Goal: Entertainment & Leisure: Consume media (video, audio)

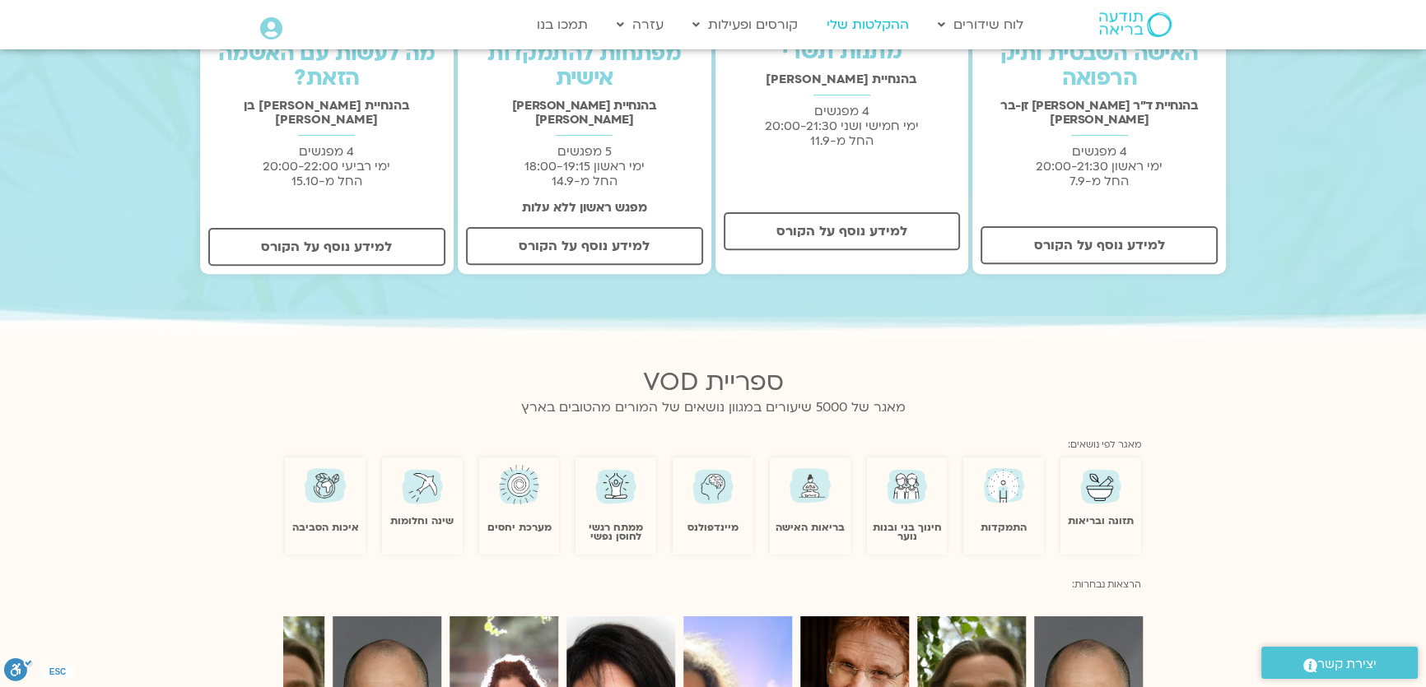
click at [874, 26] on link "ההקלטות שלי" at bounding box center [867, 24] width 99 height 31
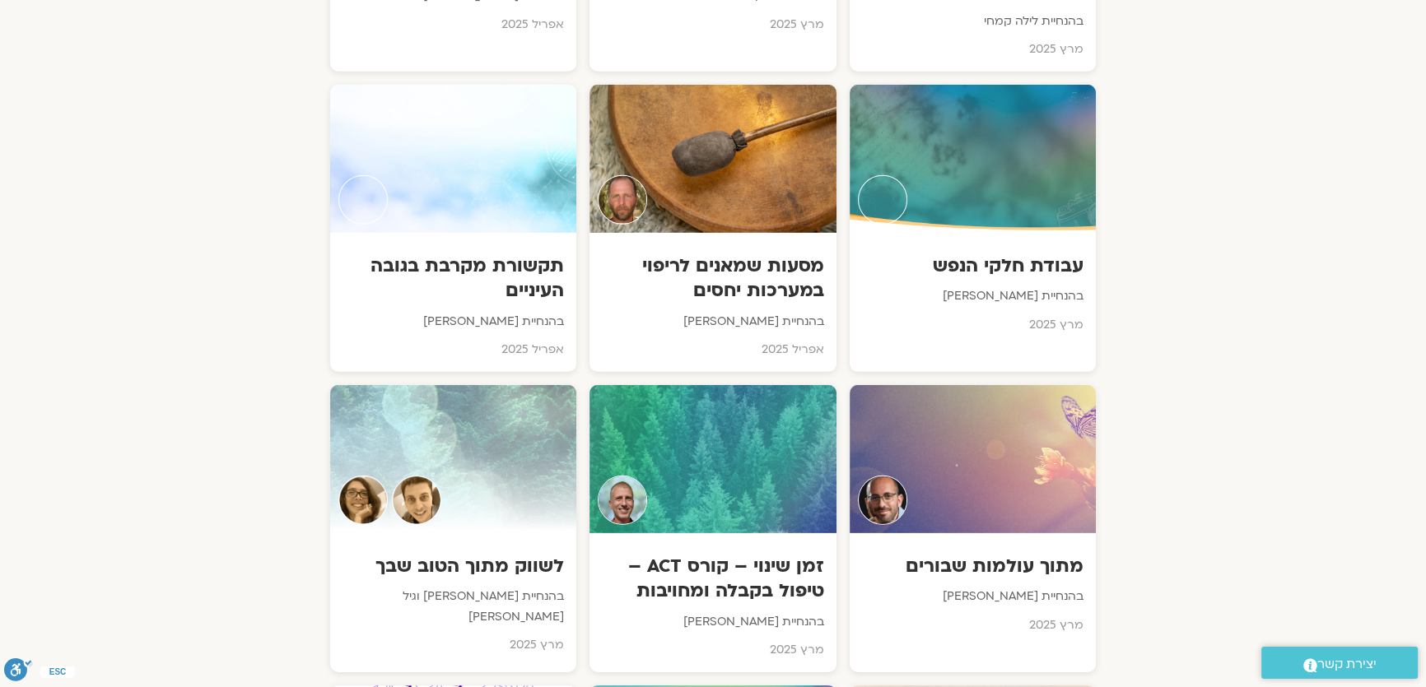
scroll to position [6062, 0]
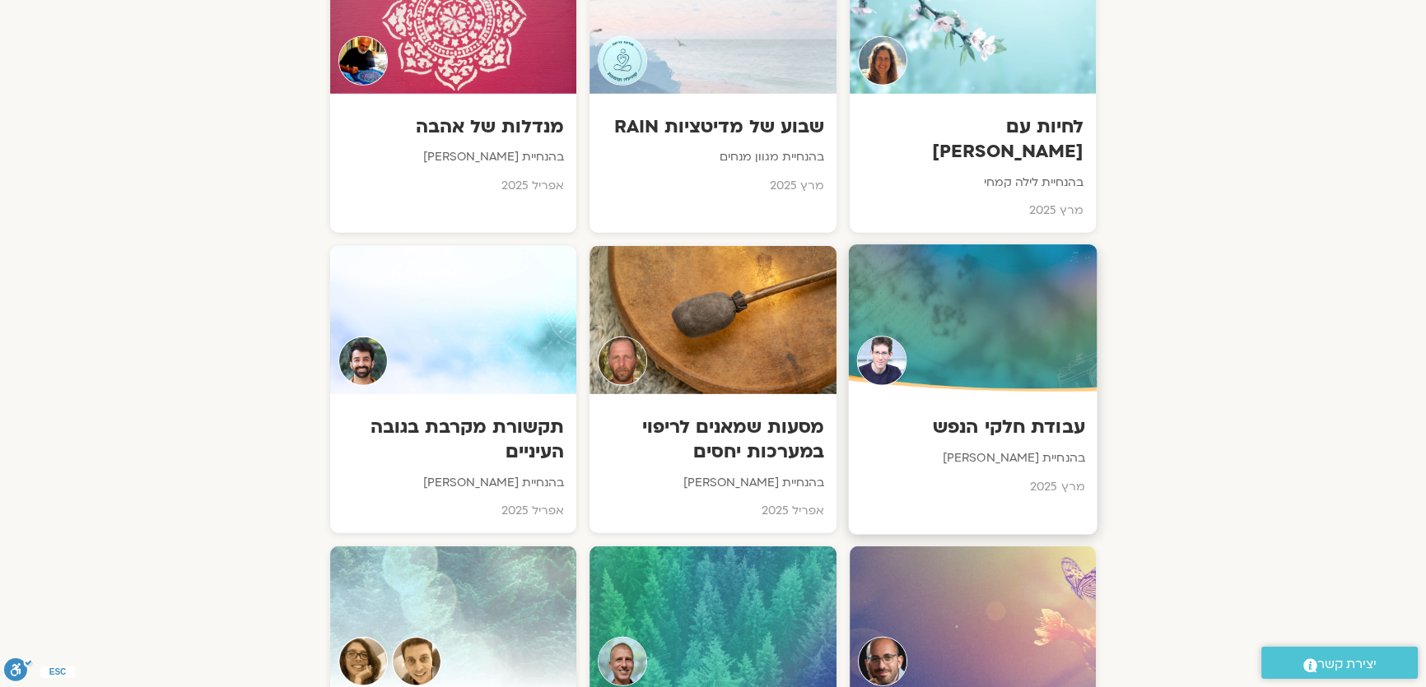
click at [1006, 415] on h3 "עבודת חלקי הנפש" at bounding box center [972, 428] width 224 height 26
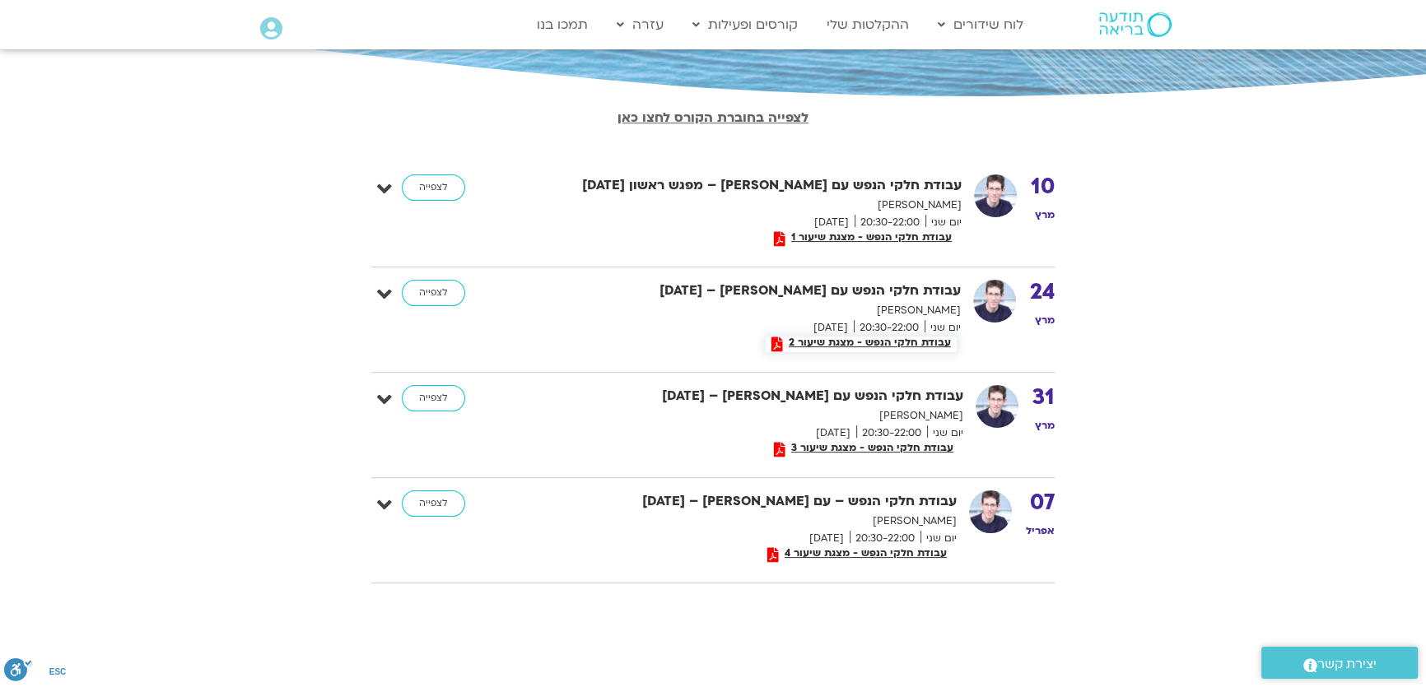
scroll to position [299, 0]
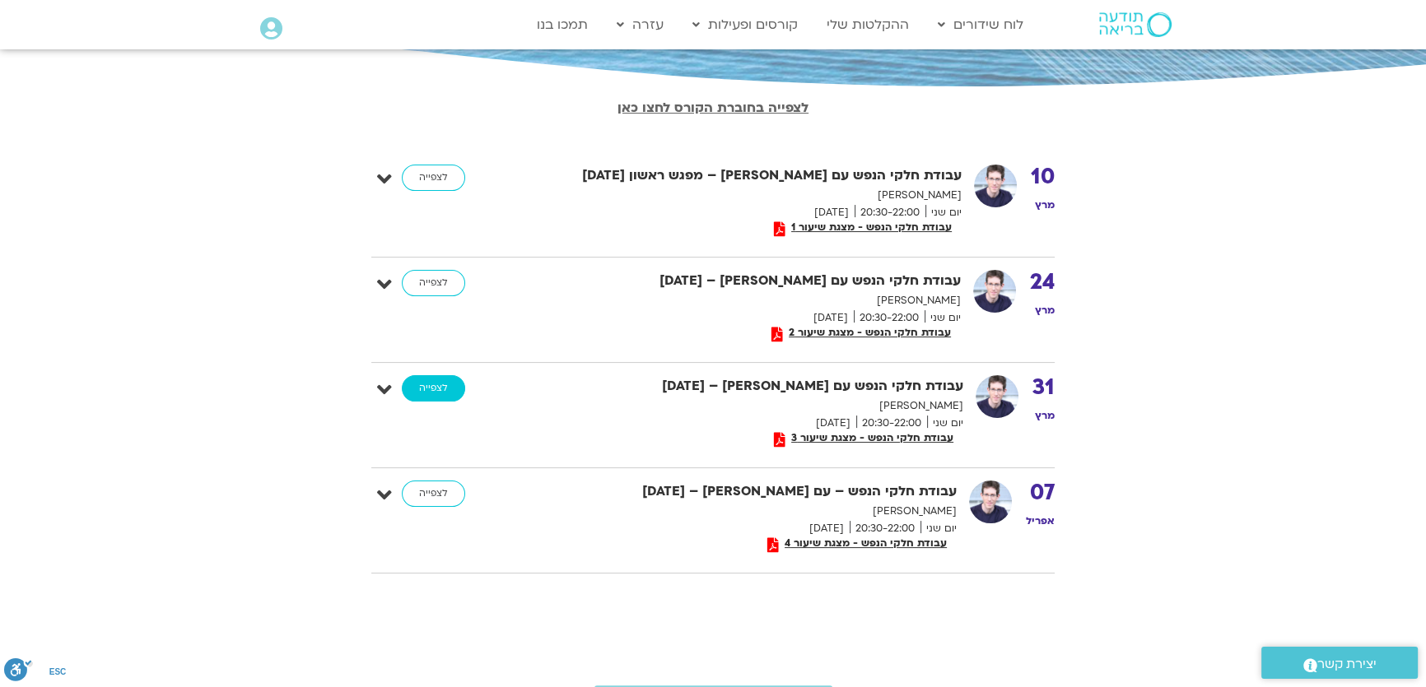
click at [441, 394] on link "לצפייה" at bounding box center [433, 388] width 63 height 26
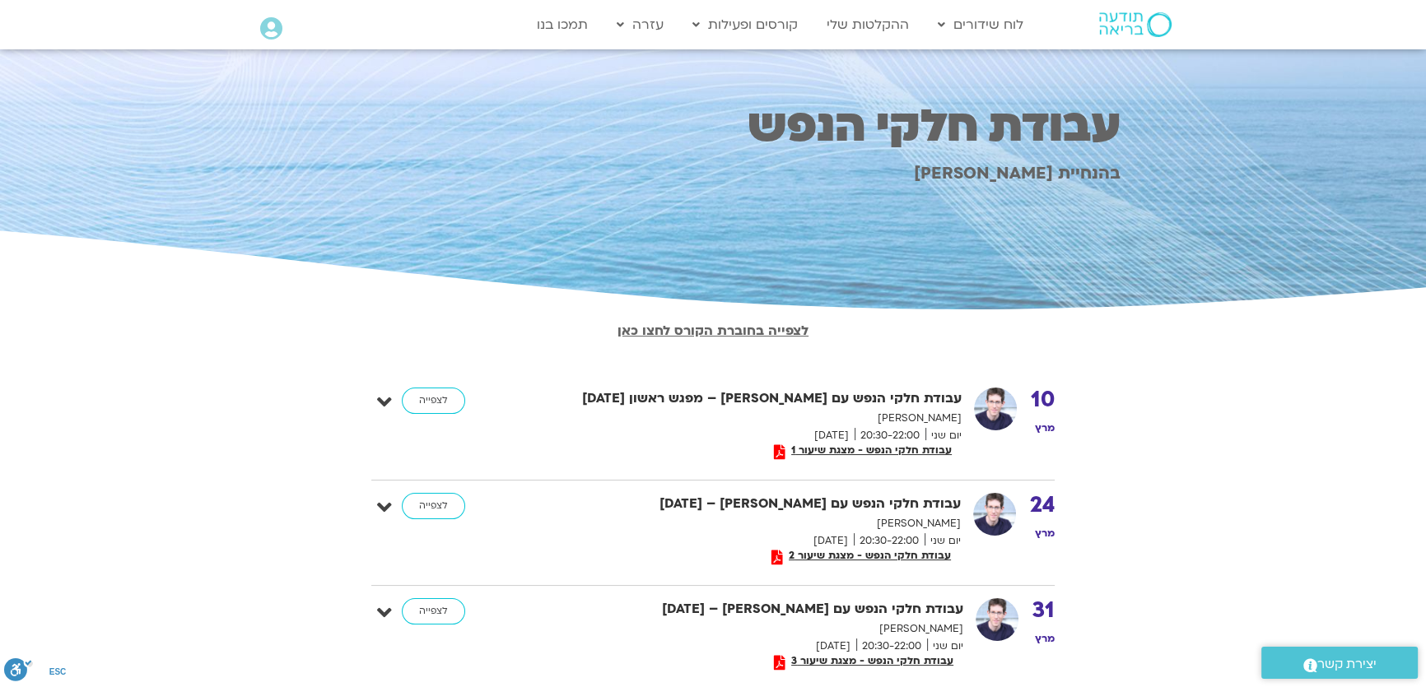
scroll to position [0, 0]
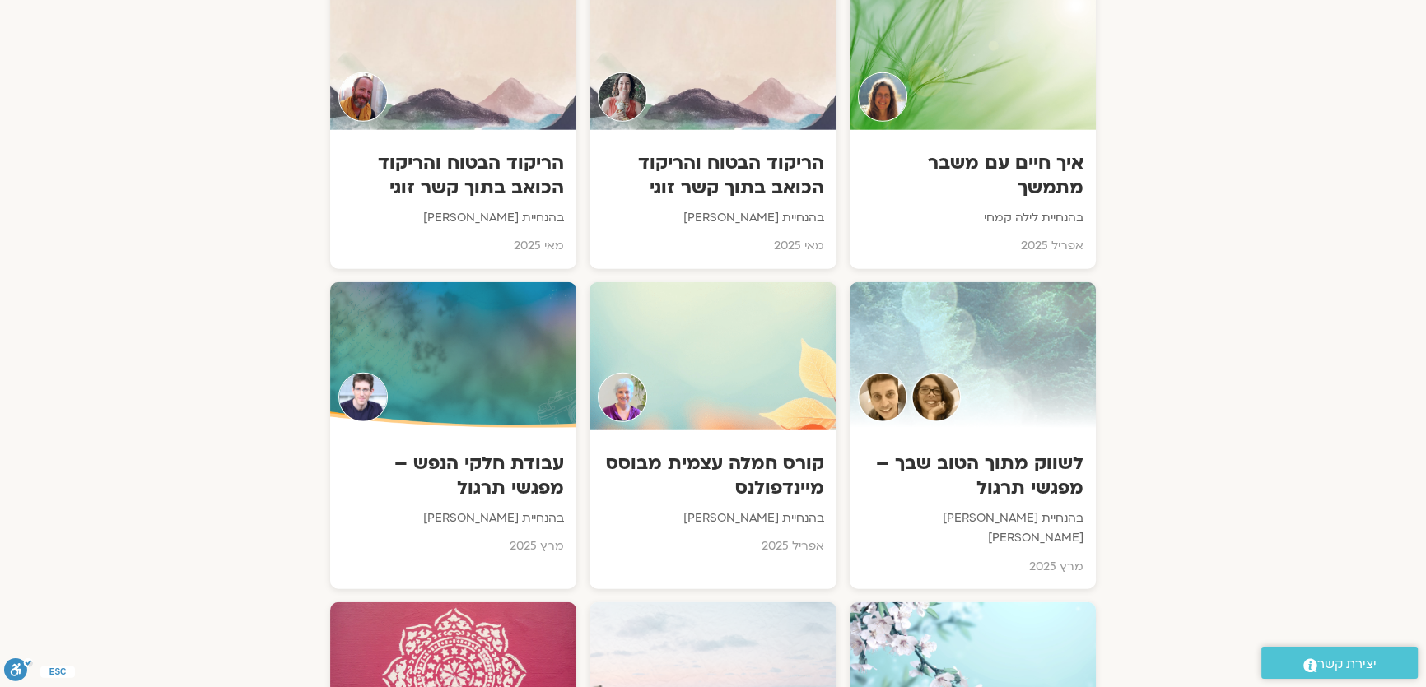
scroll to position [5389, 0]
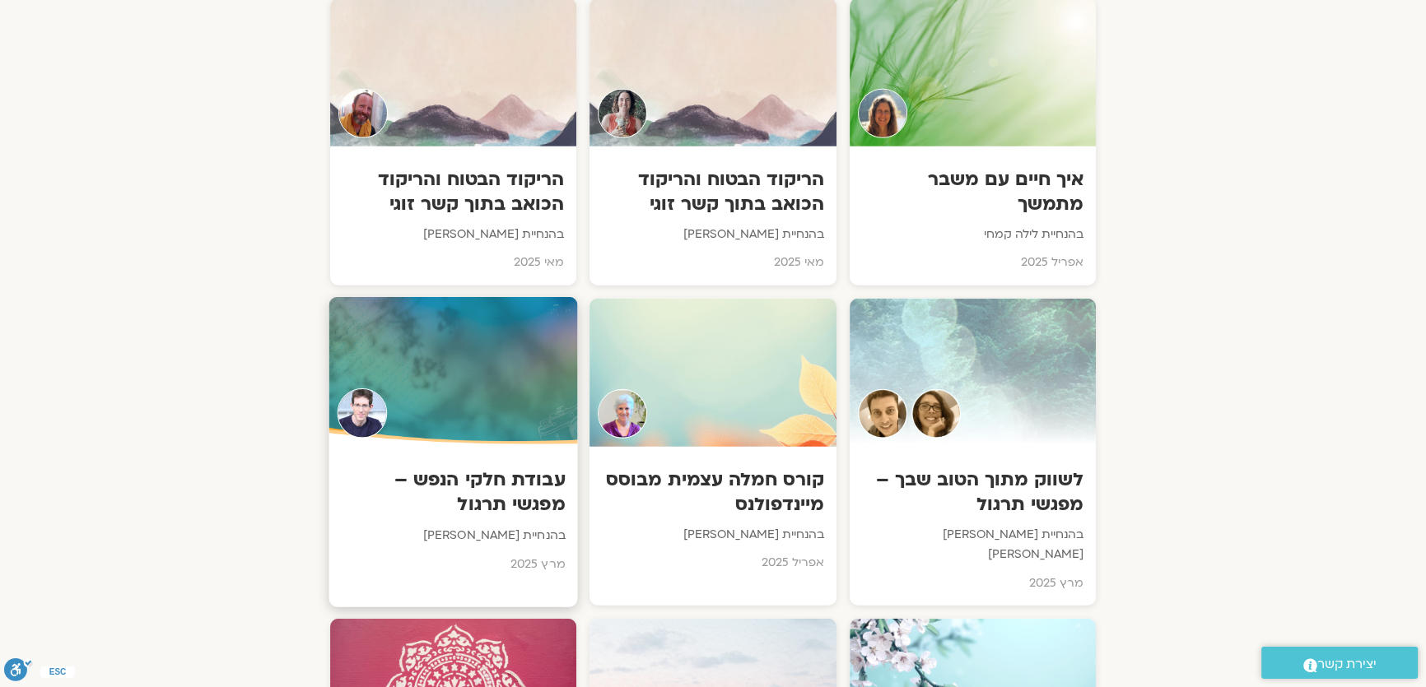
click at [487, 297] on div at bounding box center [453, 372] width 249 height 150
